Goal: Task Accomplishment & Management: Use online tool/utility

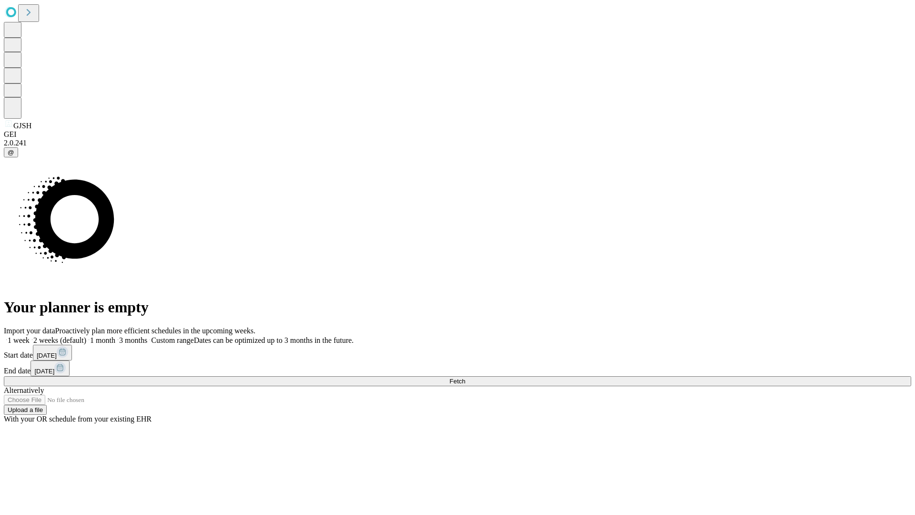
click at [465, 378] on span "Fetch" at bounding box center [457, 381] width 16 height 7
